Goal: Task Accomplishment & Management: Use online tool/utility

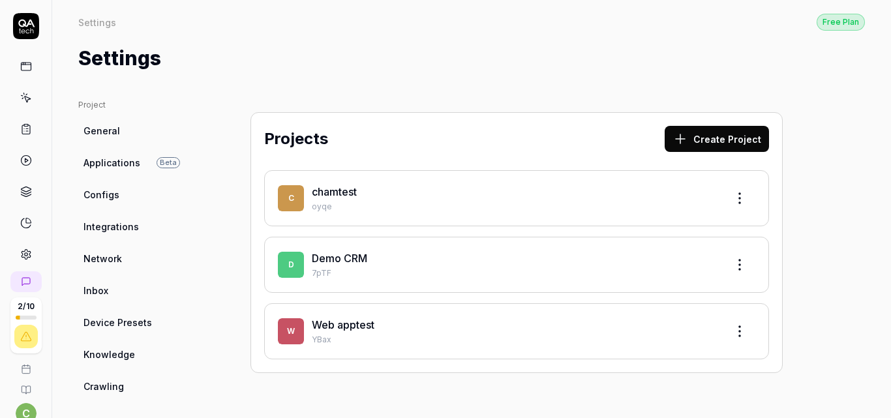
click at [720, 132] on button "Create Project" at bounding box center [717, 139] width 104 height 26
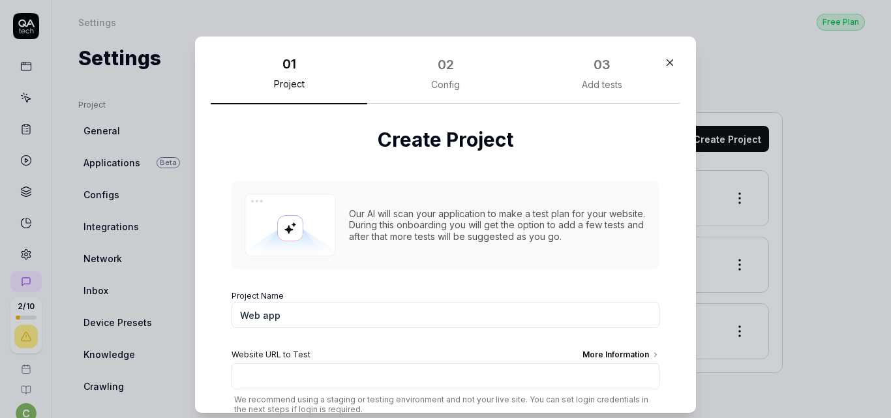
scroll to position [85, 0]
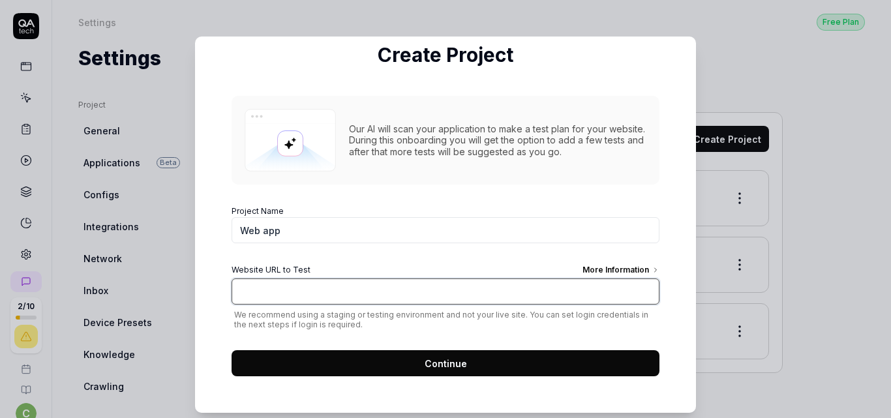
click at [521, 291] on input "Website URL to Test More Information" at bounding box center [446, 292] width 428 height 26
paste input "Testsigma"
type input "Testsigma"
click at [471, 285] on input "Website URL to Test More Information" at bounding box center [446, 292] width 428 height 26
type input "[URL][DOMAIN_NAME][MEDICAL_DATA]"
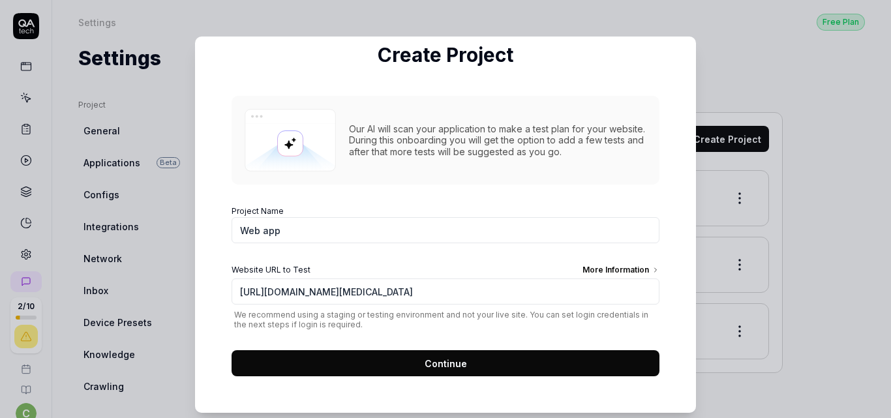
click at [459, 356] on button "Continue" at bounding box center [446, 363] width 428 height 26
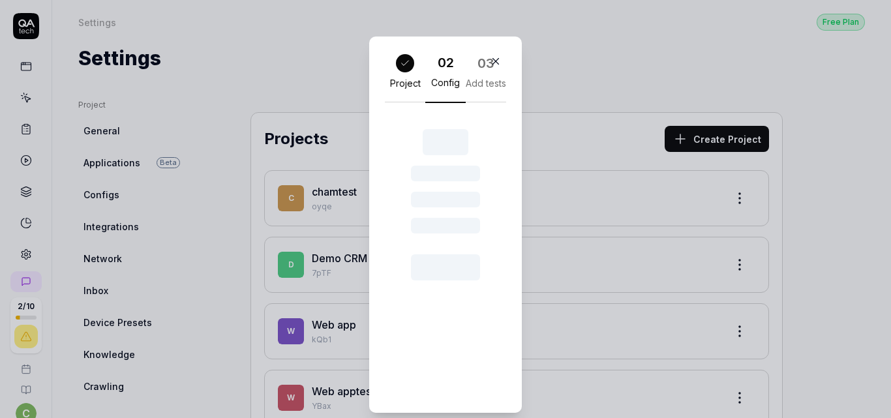
scroll to position [23, 0]
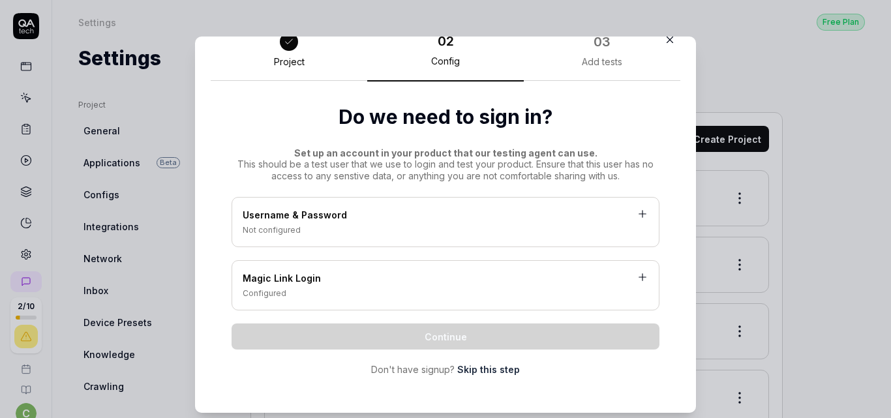
click at [501, 236] on div "Username & Password Not configured" at bounding box center [446, 222] width 428 height 50
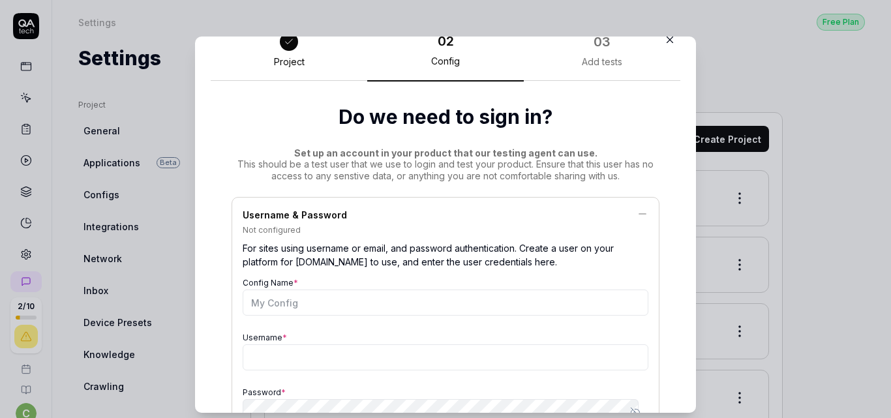
scroll to position [85, 0]
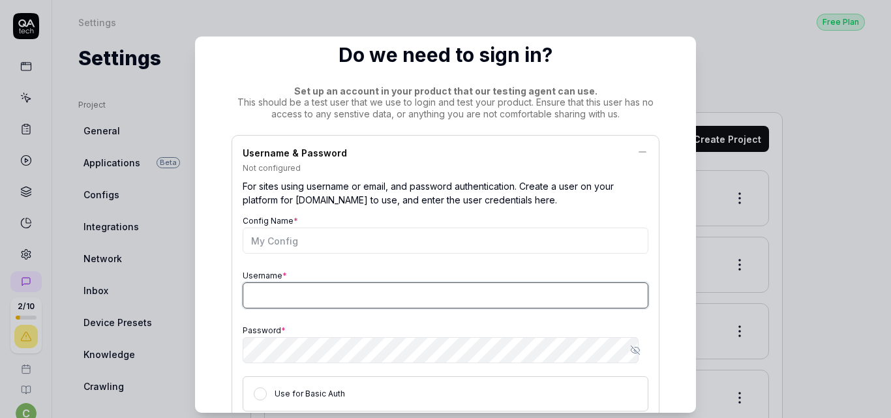
type input "[EMAIL_ADDRESS][DOMAIN_NAME]"
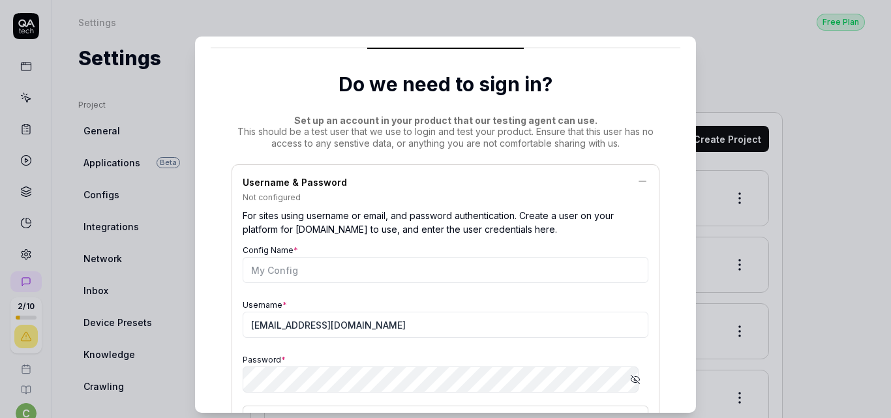
scroll to position [50, 0]
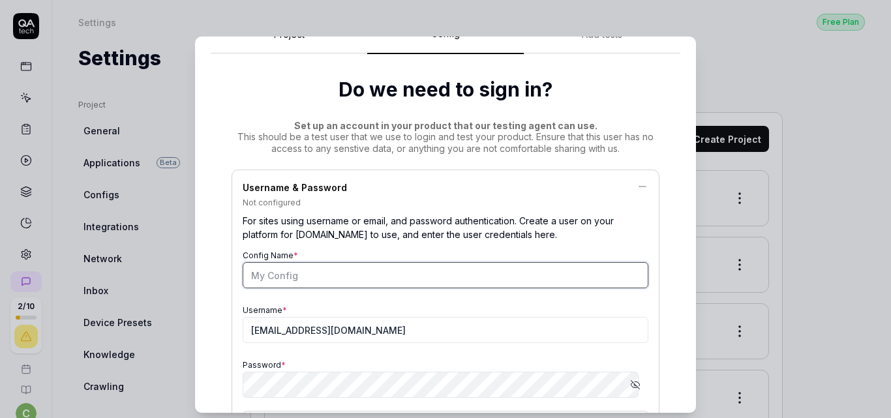
click at [393, 282] on input "Config Name *" at bounding box center [446, 275] width 406 height 26
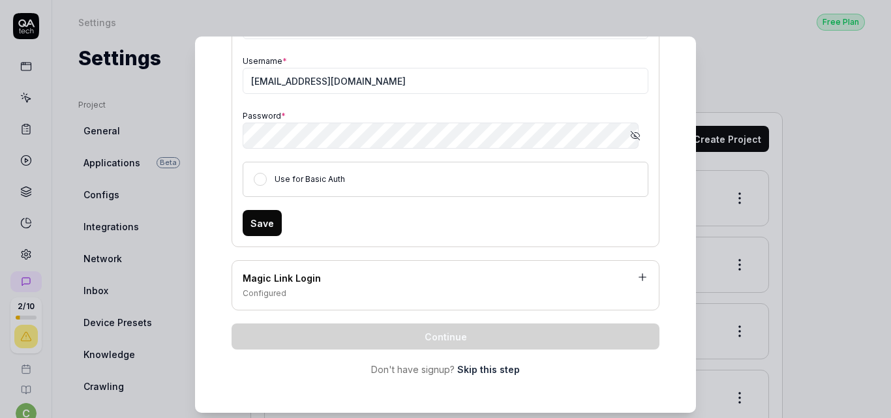
click at [470, 374] on link "Skip this step" at bounding box center [488, 370] width 63 height 14
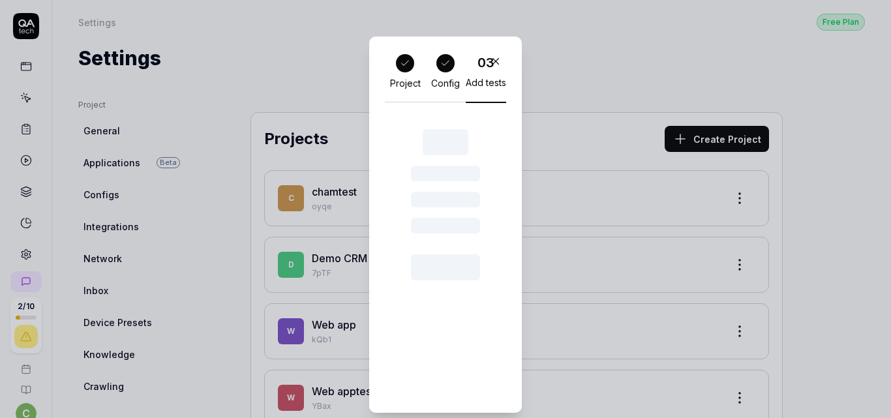
scroll to position [37, 0]
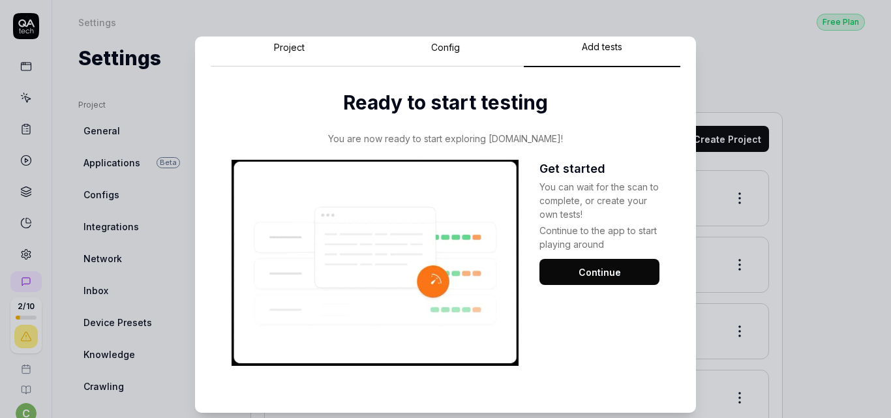
click at [565, 279] on button "Continue" at bounding box center [600, 272] width 120 height 26
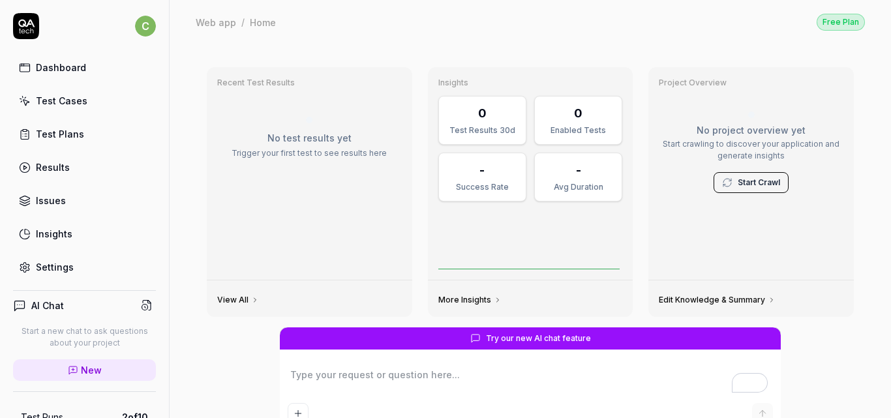
click at [84, 274] on link "Settings" at bounding box center [84, 267] width 143 height 25
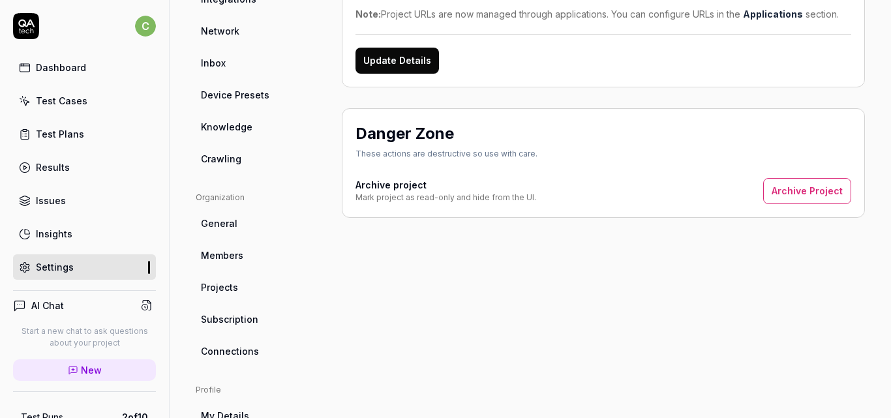
scroll to position [231, 0]
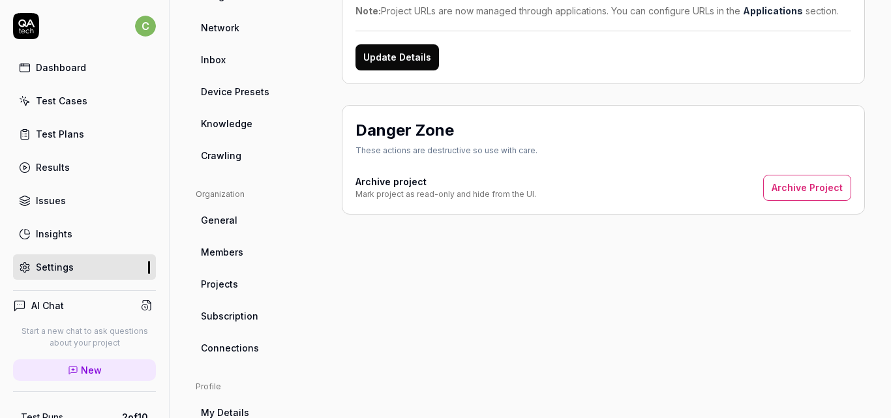
click at [241, 288] on link "Projects" at bounding box center [258, 284] width 125 height 24
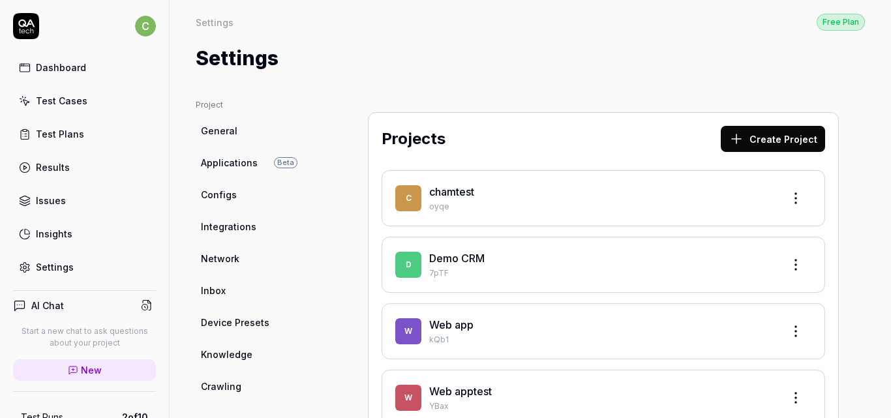
click at [388, 95] on div "Project General Applications Beta Configs Integrations Network Inbox Device Pre…" at bounding box center [531, 425] width 722 height 705
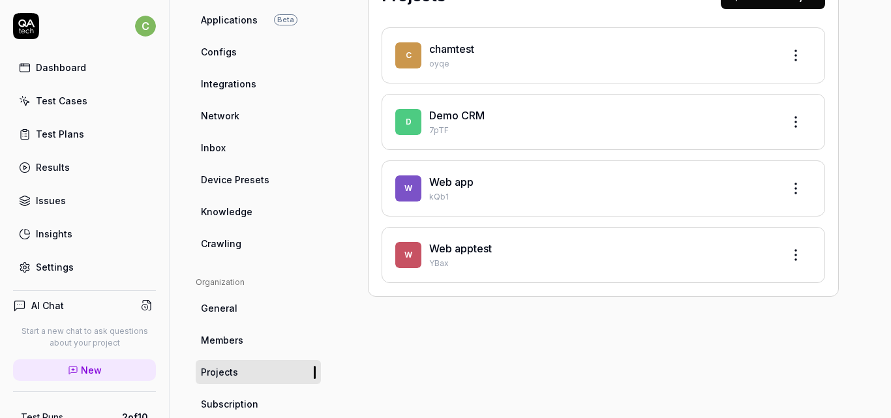
scroll to position [144, 0]
click at [464, 181] on link "Web app" at bounding box center [451, 181] width 44 height 13
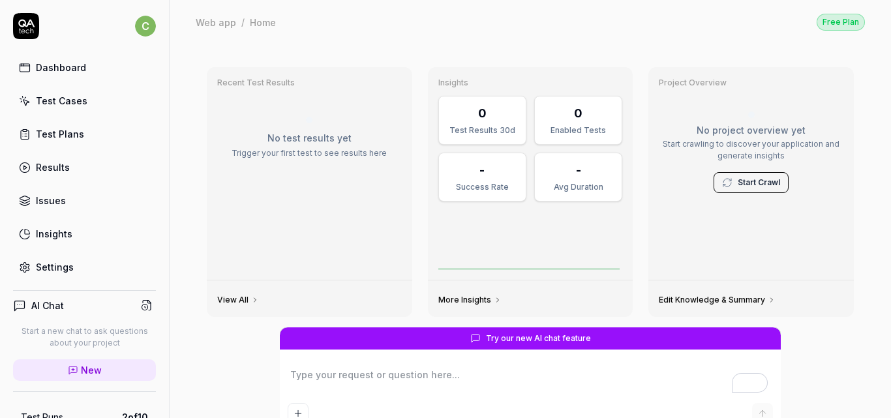
click at [88, 102] on link "Test Cases" at bounding box center [84, 100] width 143 height 25
type textarea "*"
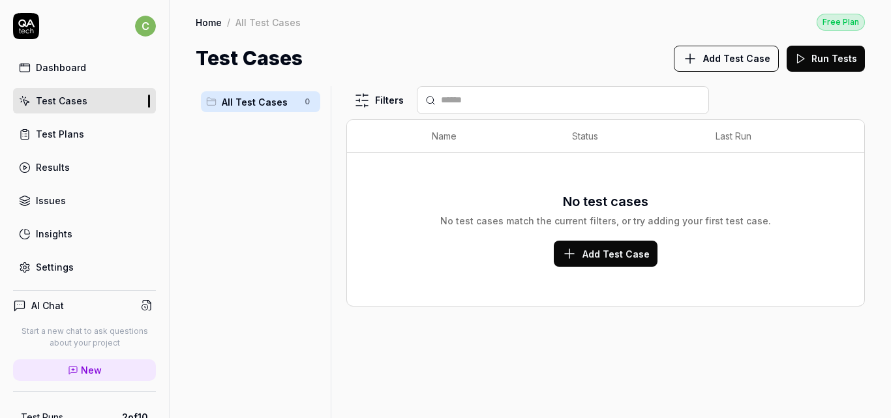
click at [587, 251] on span "Add Test Case" at bounding box center [616, 254] width 67 height 14
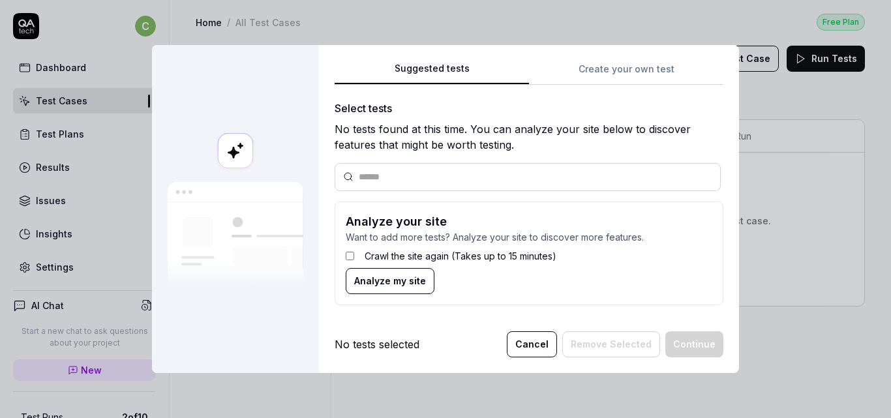
click at [489, 171] on input "text" at bounding box center [536, 177] width 354 height 14
type input "***"
click at [400, 280] on span "Analyze my site" at bounding box center [390, 281] width 72 height 14
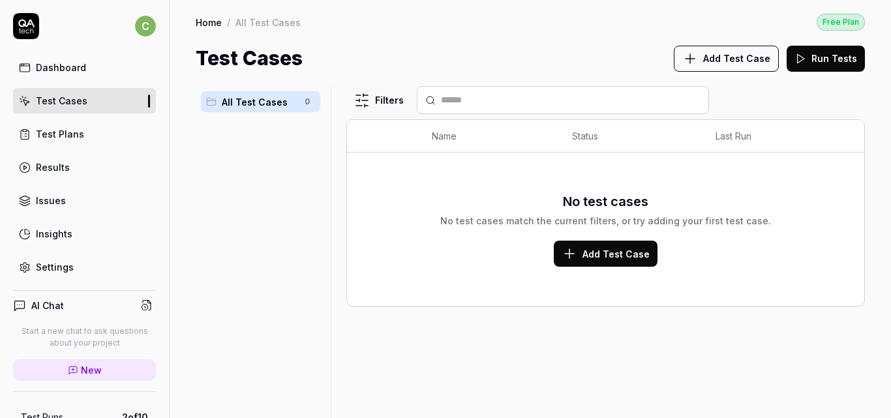
click at [103, 264] on link "Settings" at bounding box center [84, 267] width 143 height 25
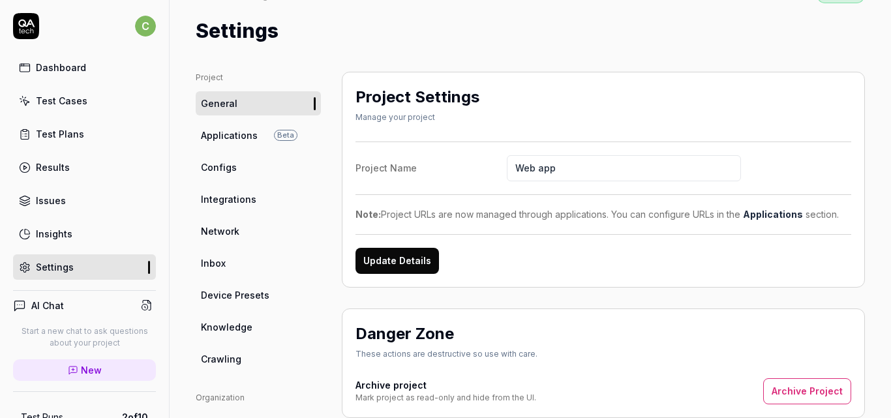
scroll to position [28, 0]
click at [249, 163] on link "Configs" at bounding box center [258, 167] width 125 height 24
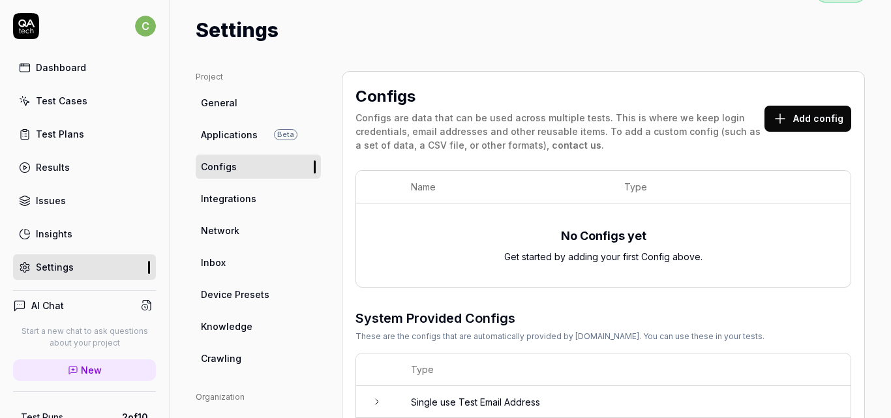
click at [519, 53] on div "Project General Applications Beta Configs Integrations Network Inbox Device Pre…" at bounding box center [531, 397] width 722 height 705
click at [102, 164] on link "Results" at bounding box center [84, 167] width 143 height 25
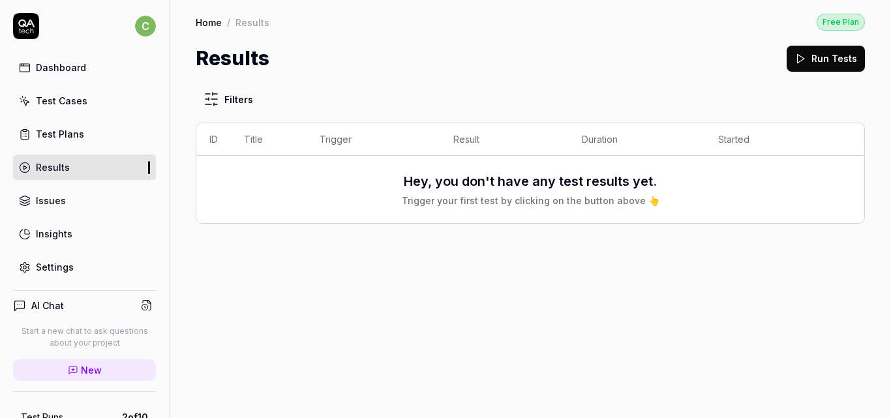
click at [102, 135] on link "Test Plans" at bounding box center [84, 133] width 143 height 25
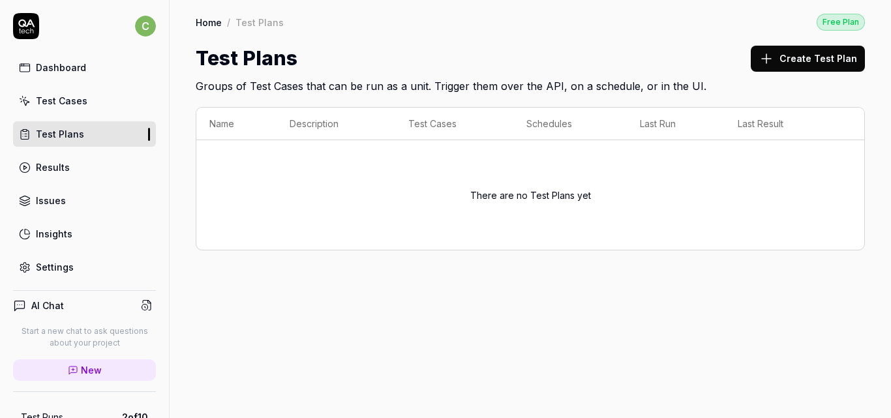
click at [76, 273] on link "Settings" at bounding box center [84, 267] width 143 height 25
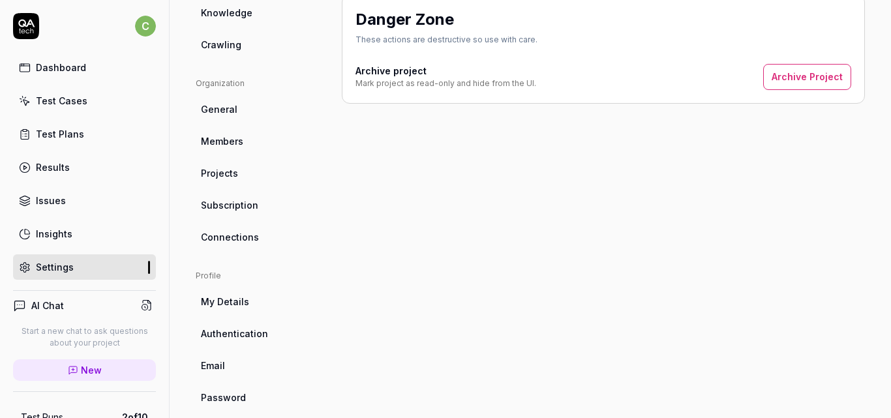
scroll to position [346, 0]
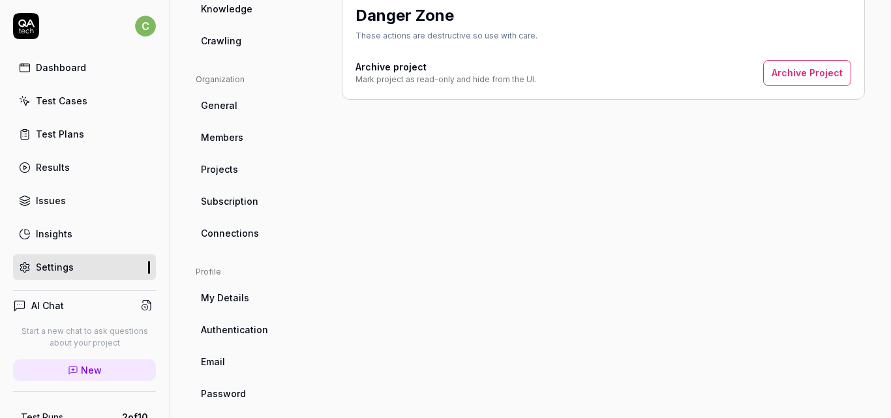
click at [231, 178] on link "Projects" at bounding box center [258, 169] width 125 height 24
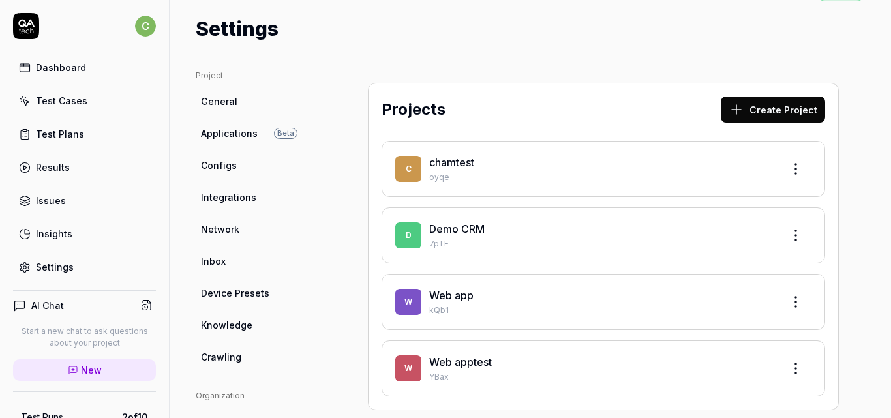
scroll to position [30, 0]
click at [454, 231] on link "Demo CRM" at bounding box center [456, 228] width 55 height 13
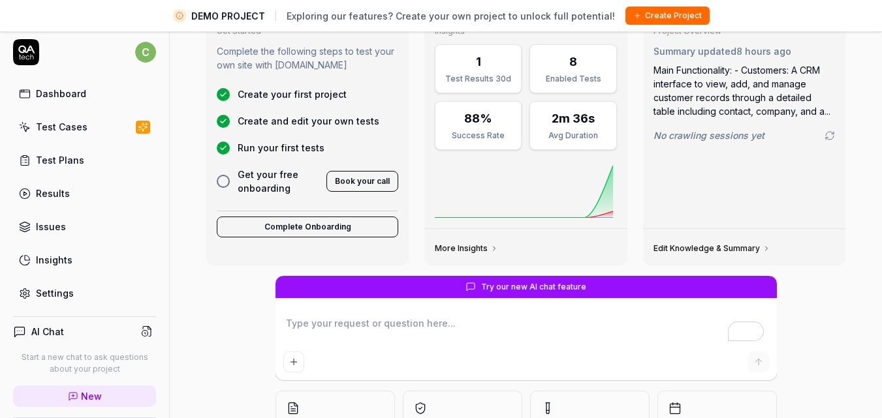
scroll to position [148, 0]
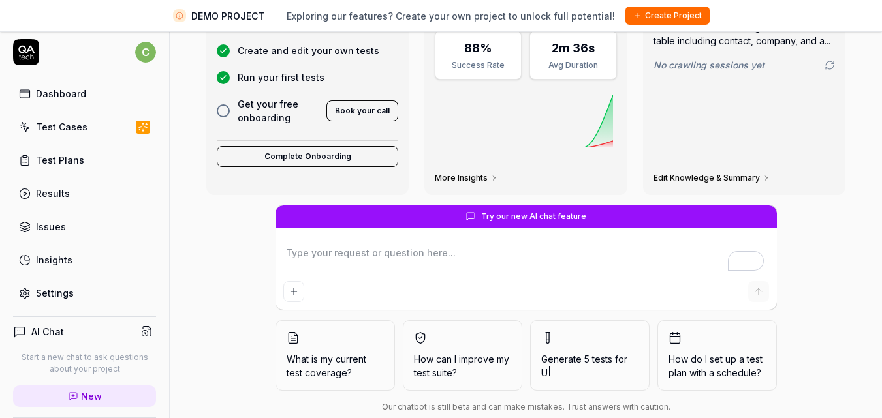
type textarea "*"
click at [79, 135] on link "Test Cases" at bounding box center [84, 126] width 143 height 25
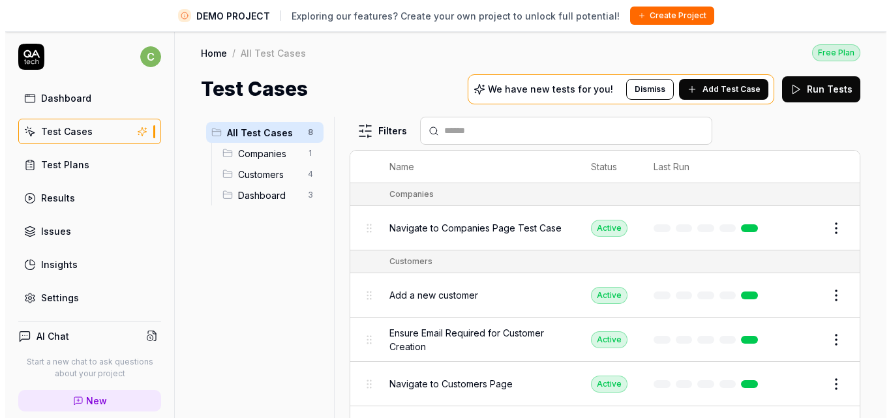
scroll to position [1, 0]
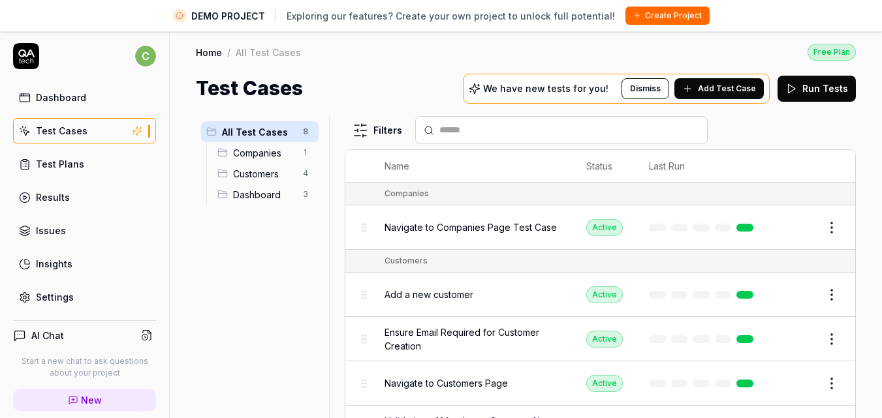
click at [505, 221] on span "Navigate to Companies Page Test Case" at bounding box center [470, 228] width 172 height 14
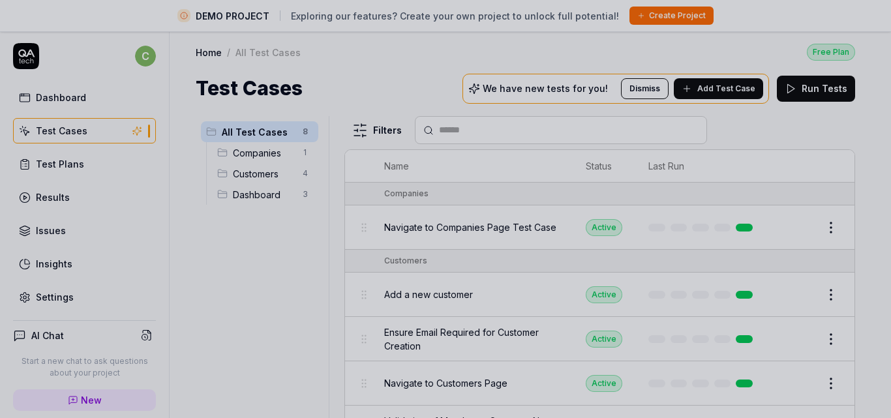
click at [440, 82] on div at bounding box center [445, 209] width 891 height 418
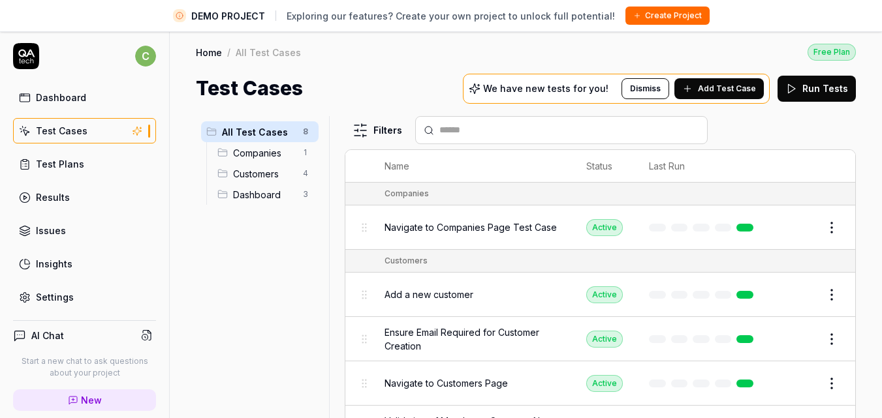
click at [866, 194] on div "All Test Cases 8 Companies 1 Customers 4 Dashboard 3 Filters Name Status Last R…" at bounding box center [526, 275] width 712 height 345
click at [863, 161] on div "All Test Cases 8 Companies 1 Customers 4 Dashboard 3 Filters Name Status Last R…" at bounding box center [526, 275] width 712 height 345
click at [743, 87] on span "Add Test Case" at bounding box center [727, 89] width 58 height 12
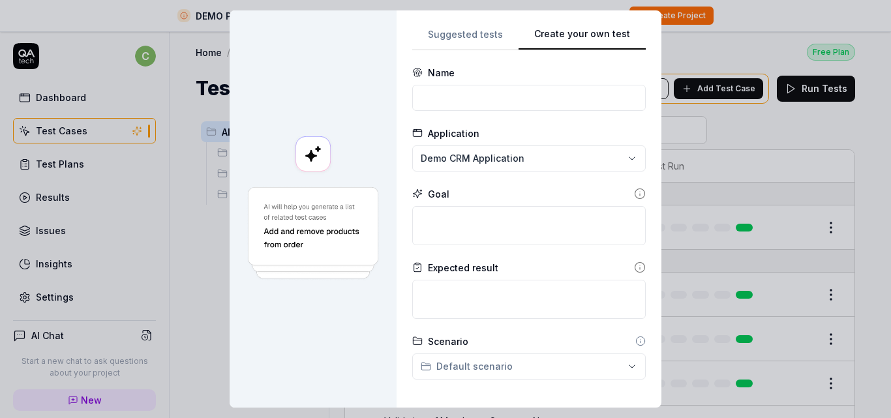
click at [625, 39] on button "Create your own test" at bounding box center [582, 38] width 127 height 23
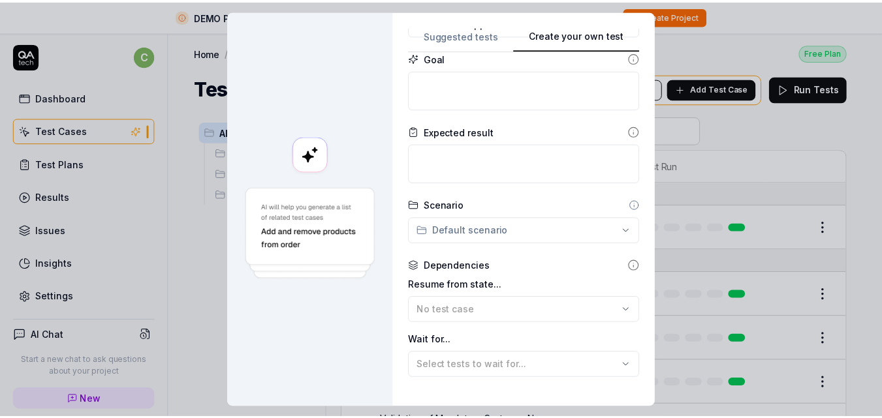
scroll to position [139, 0]
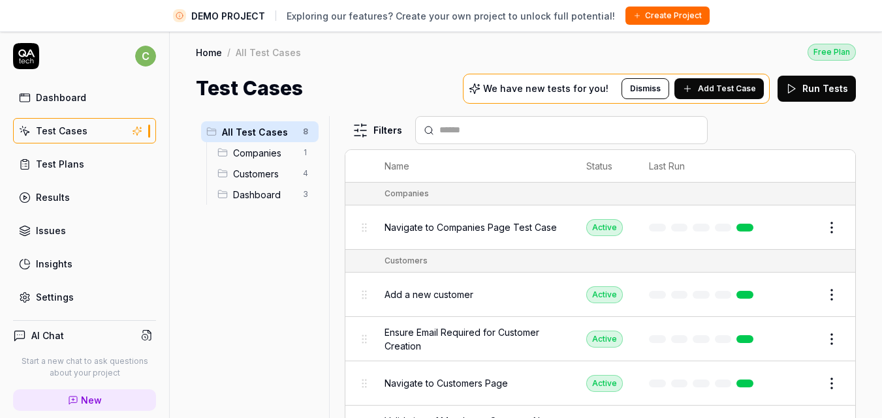
click at [86, 232] on link "Issues" at bounding box center [84, 230] width 143 height 25
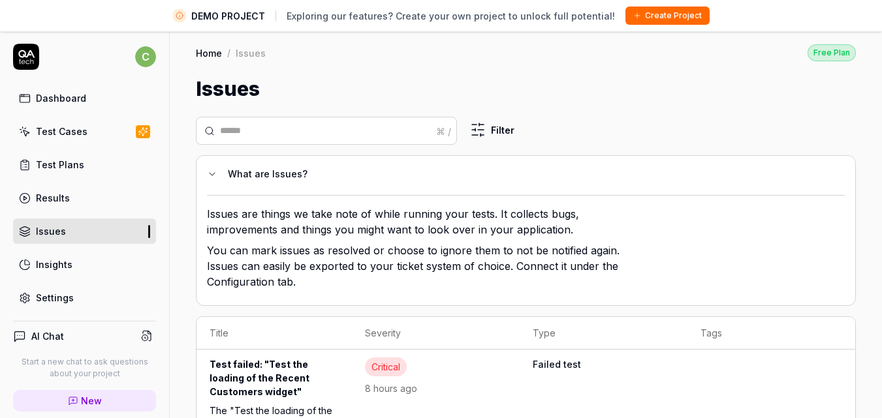
scroll to position [50, 0]
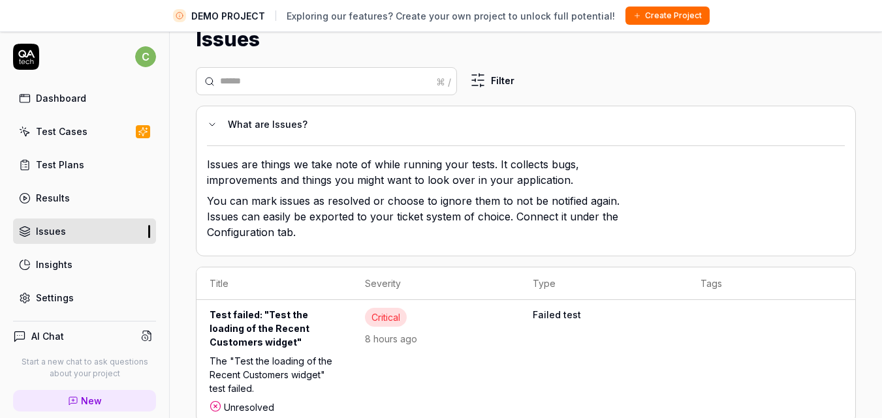
click at [92, 266] on link "Insights" at bounding box center [84, 264] width 143 height 25
click at [85, 292] on link "Settings" at bounding box center [84, 297] width 143 height 25
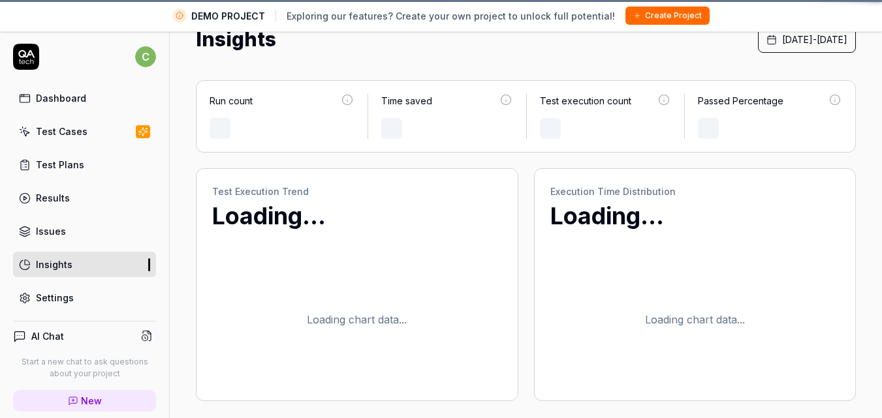
scroll to position [31, 0]
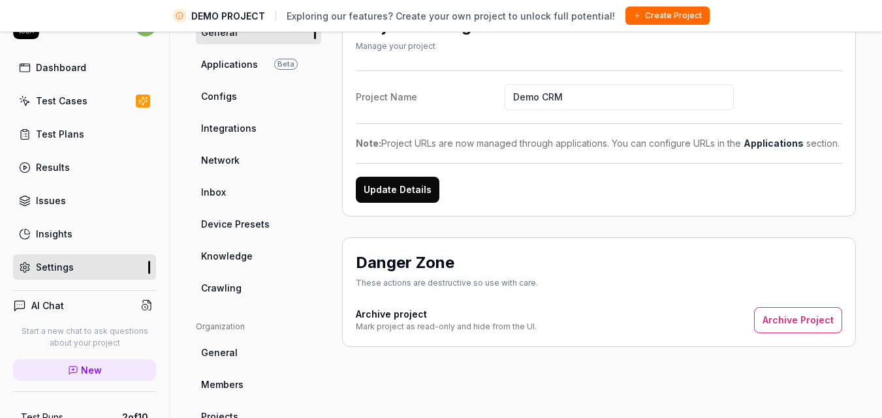
scroll to position [100, 0]
